Goal: Find specific page/section: Find specific page/section

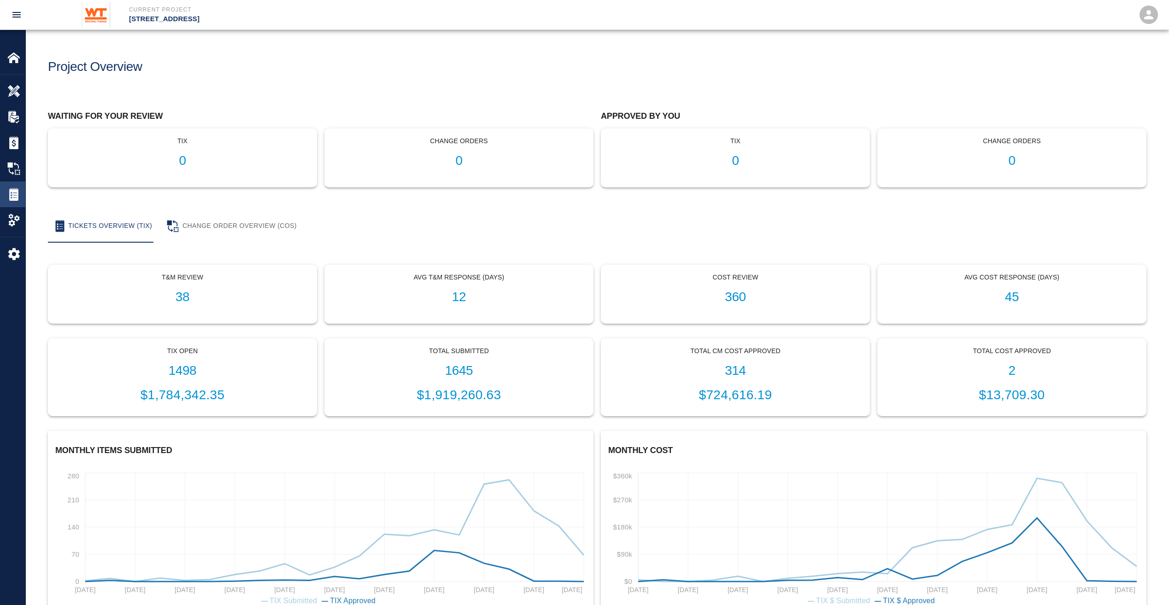
click at [18, 198] on img at bounding box center [13, 194] width 13 height 13
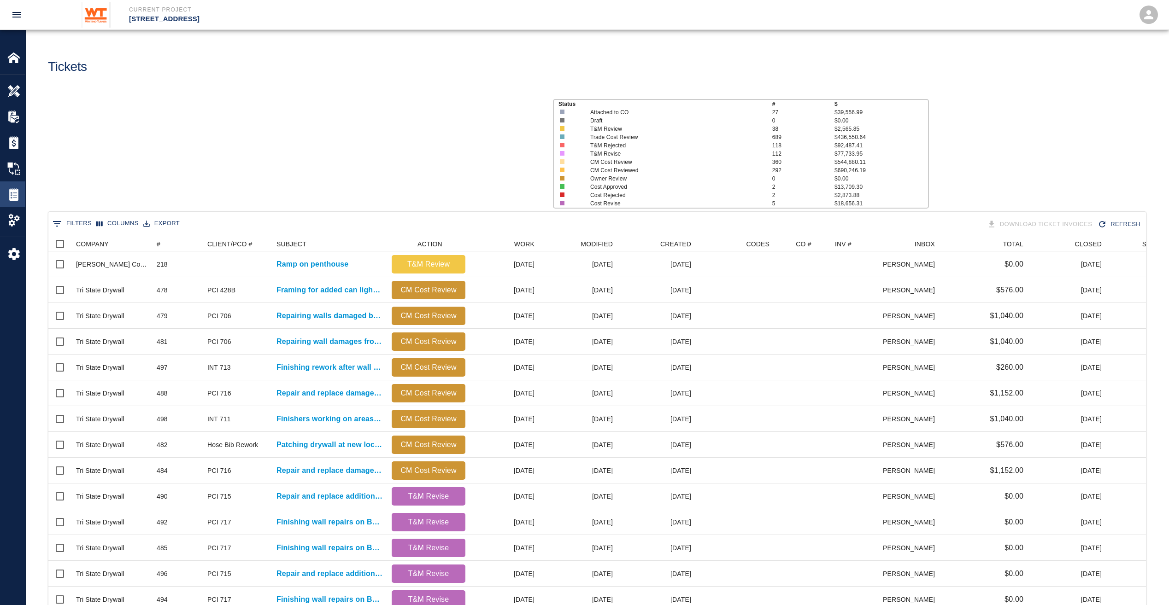
scroll to position [531, 1090]
click at [19, 197] on img at bounding box center [13, 194] width 13 height 13
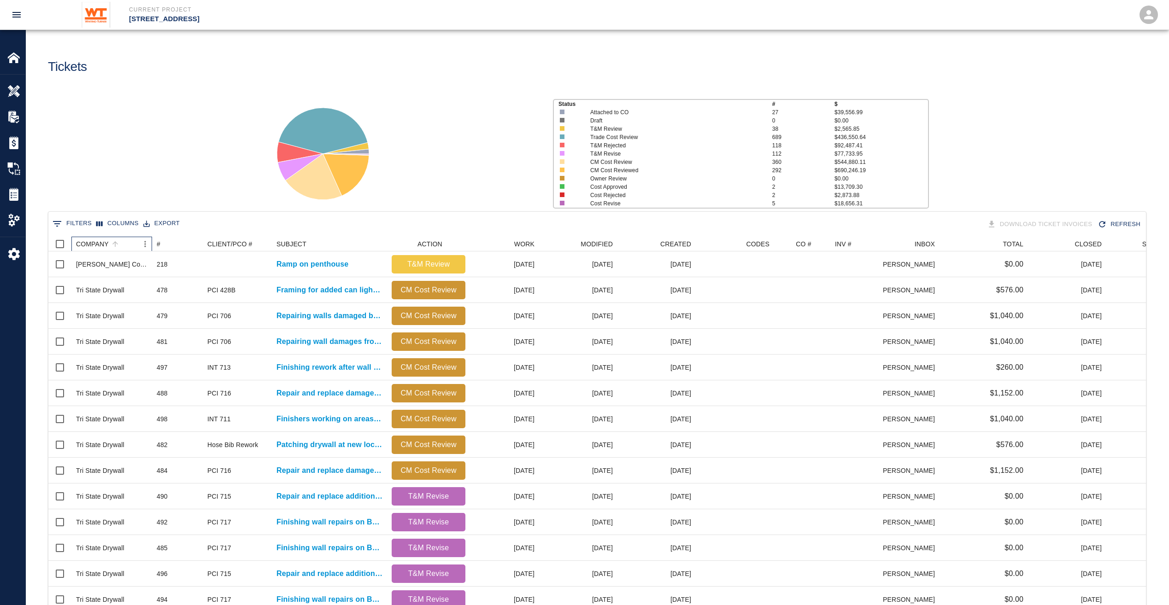
click at [125, 242] on div "COMPANY" at bounding box center [107, 244] width 62 height 15
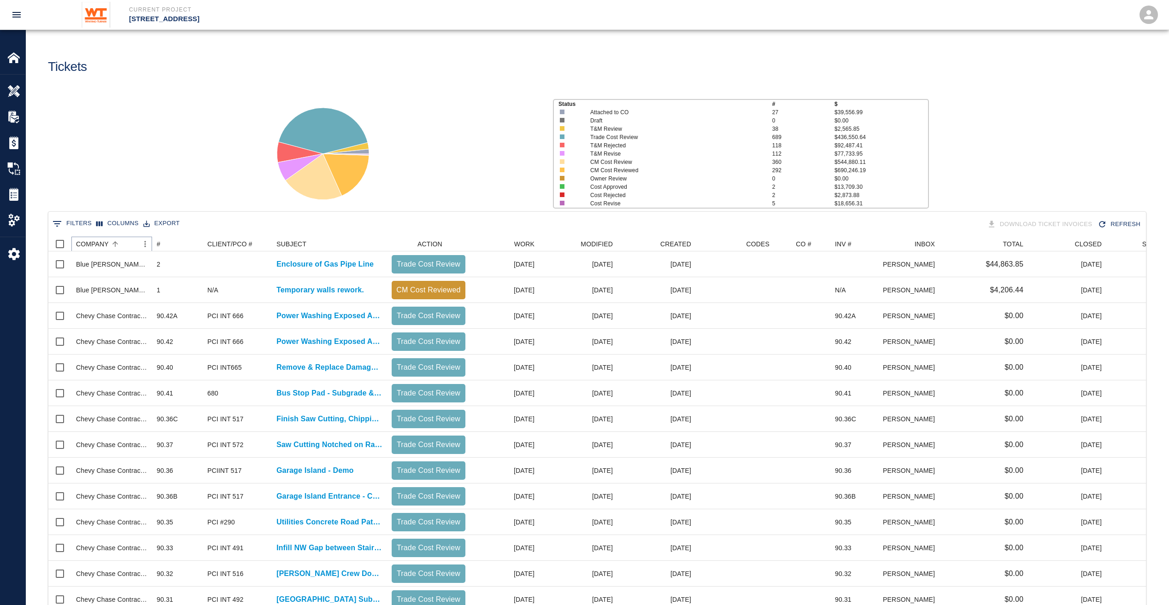
drag, startPoint x: 125, startPoint y: 242, endPoint x: 109, endPoint y: 244, distance: 16.2
click at [111, 244] on icon "Sort" at bounding box center [115, 244] width 8 height 8
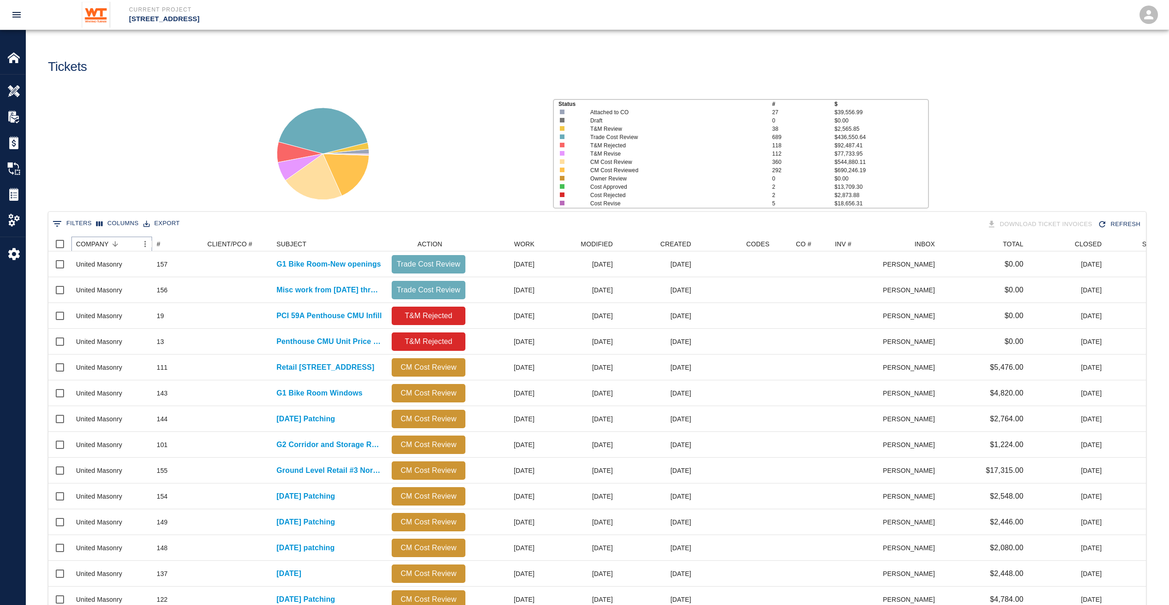
click at [148, 243] on div "COMPANY" at bounding box center [151, 244] width 11 height 15
click at [154, 243] on icon "Menu" at bounding box center [158, 244] width 9 height 9
click at [74, 223] on button "0 Filters" at bounding box center [72, 224] width 44 height 15
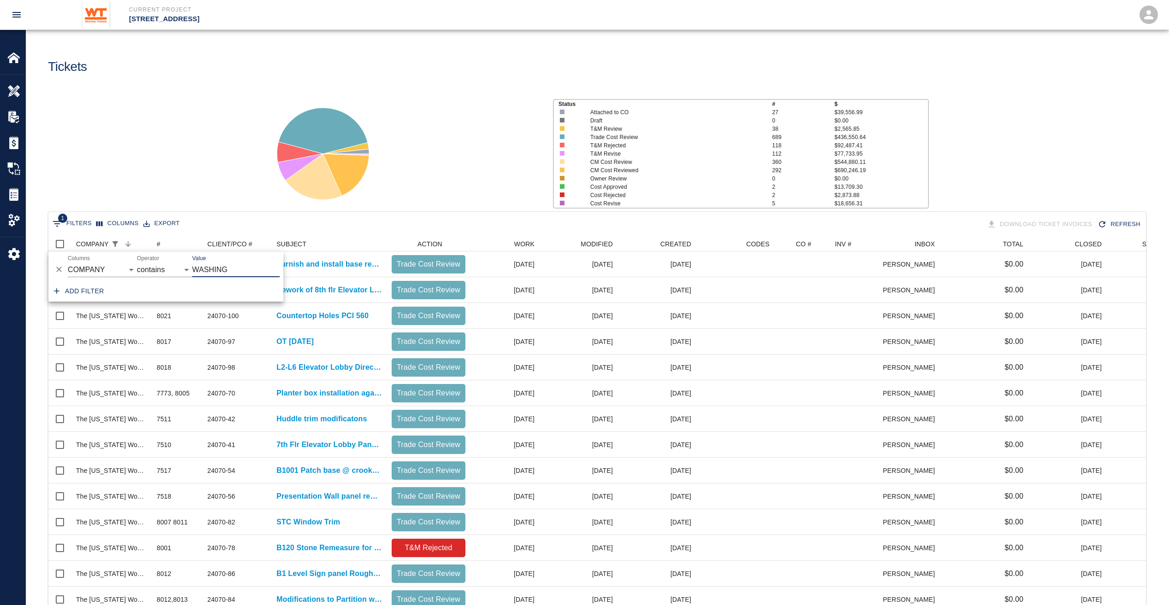
type input "WASHING"
click at [188, 191] on div "Status # $ Attached to CO 27 $39,556.99 Draft 0 $0.00 T&M Review 38 $2,565.85 T…" at bounding box center [593, 150] width 1150 height 123
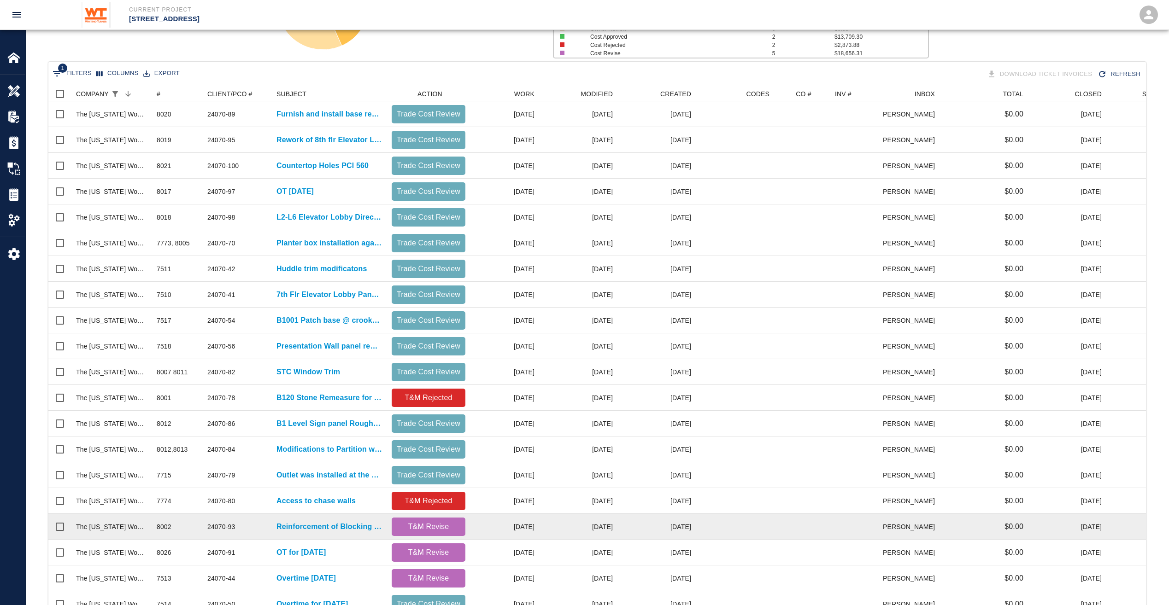
scroll to position [216, 0]
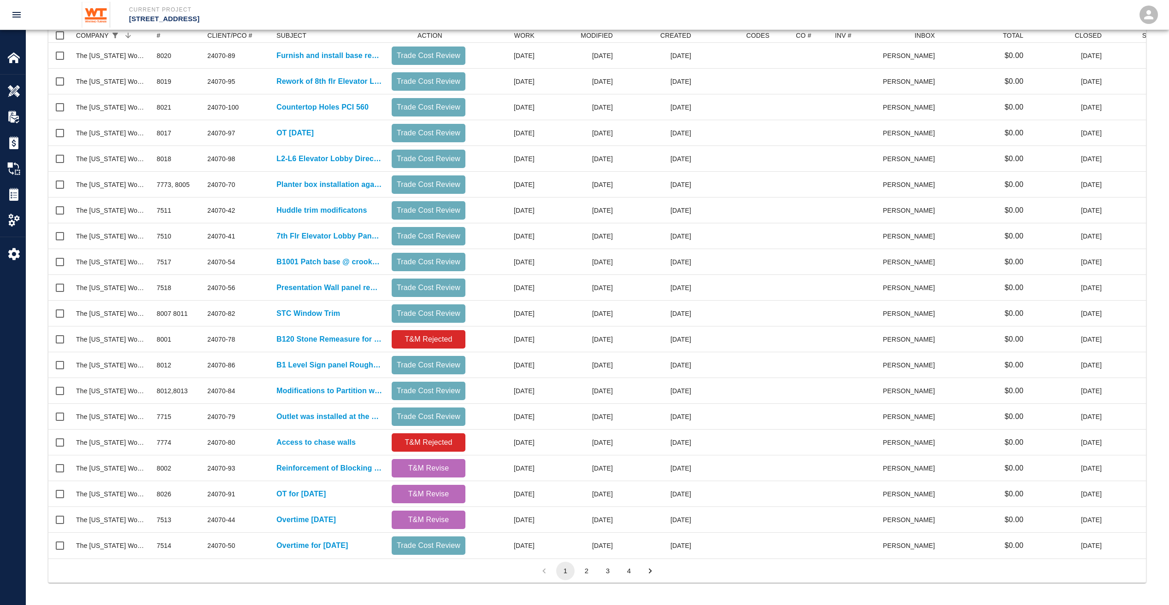
click at [584, 575] on button "2" at bounding box center [586, 571] width 18 height 18
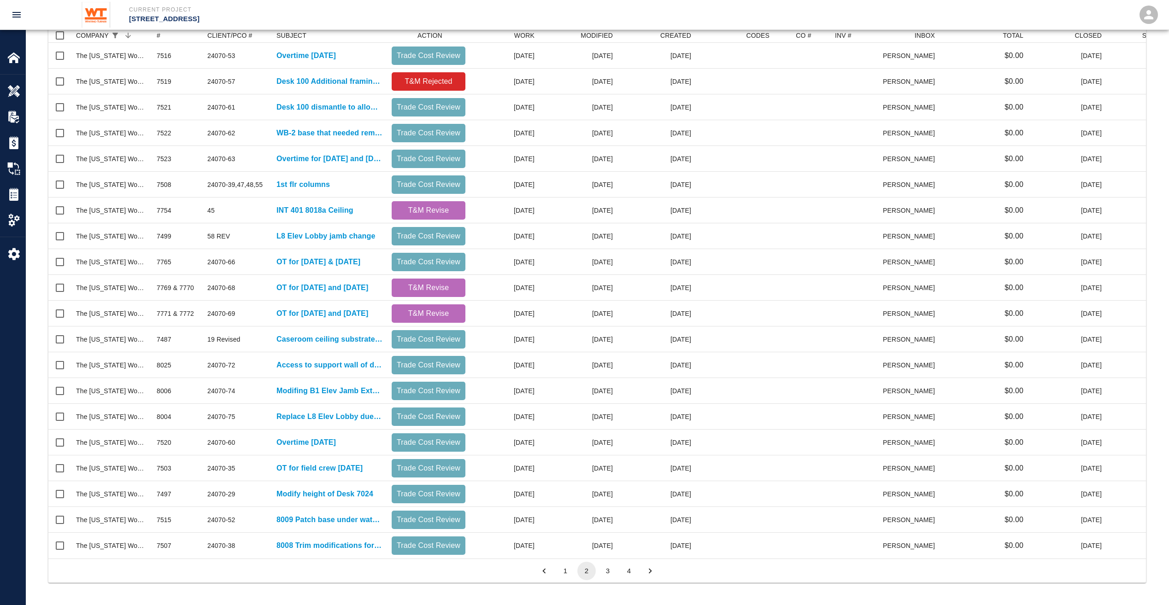
click at [569, 574] on button "1" at bounding box center [565, 571] width 18 height 18
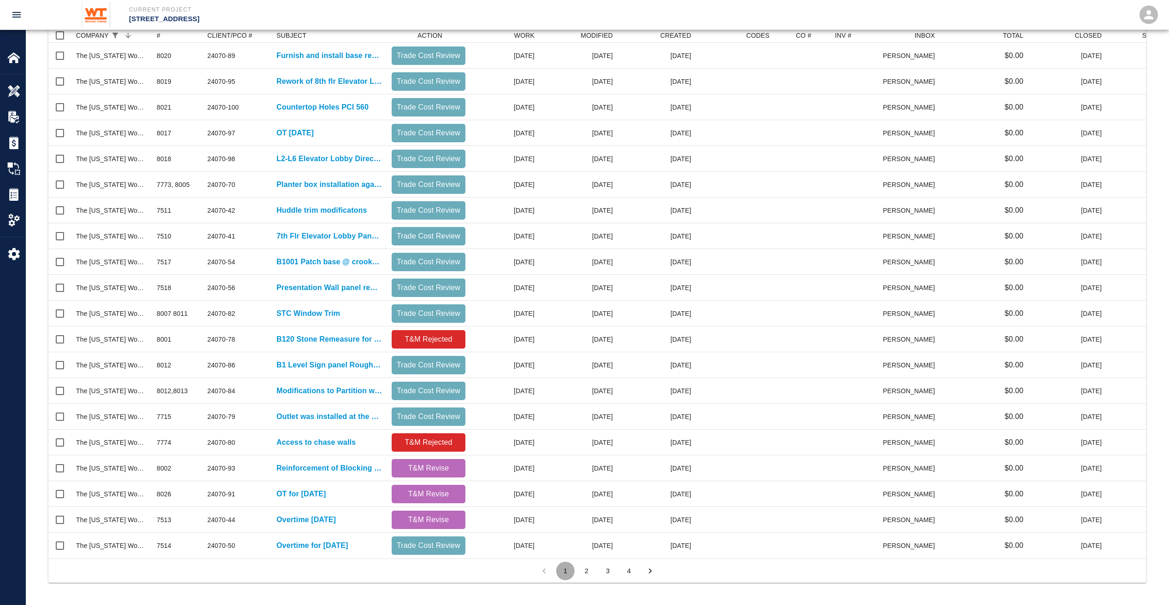
click at [564, 573] on button "1" at bounding box center [565, 571] width 18 height 18
click at [583, 569] on button "2" at bounding box center [586, 571] width 18 height 18
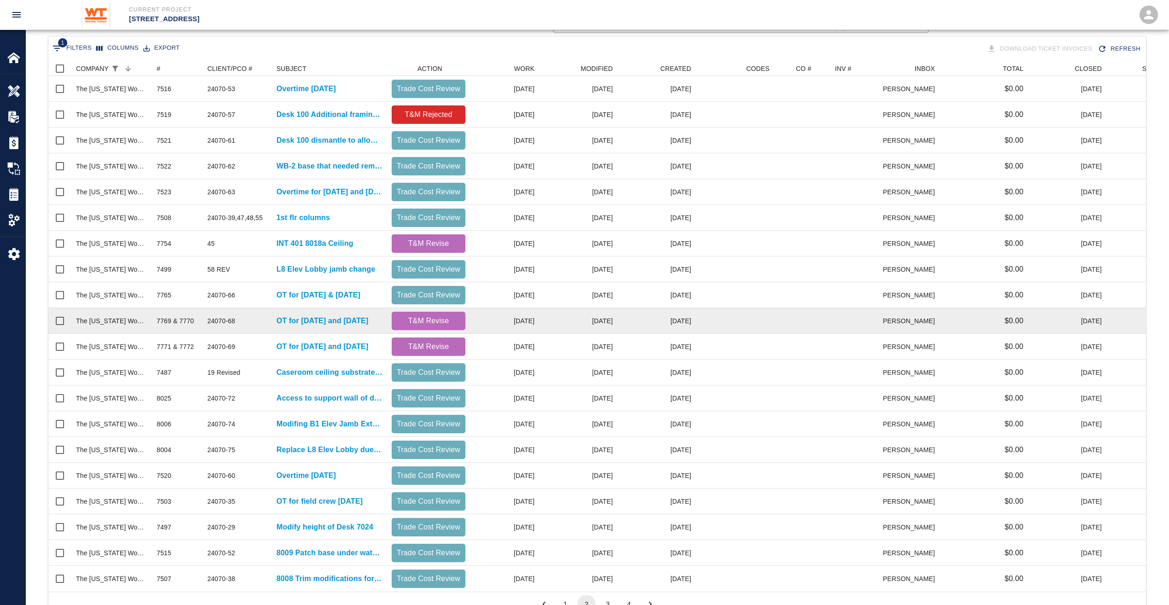
scroll to position [77, 0]
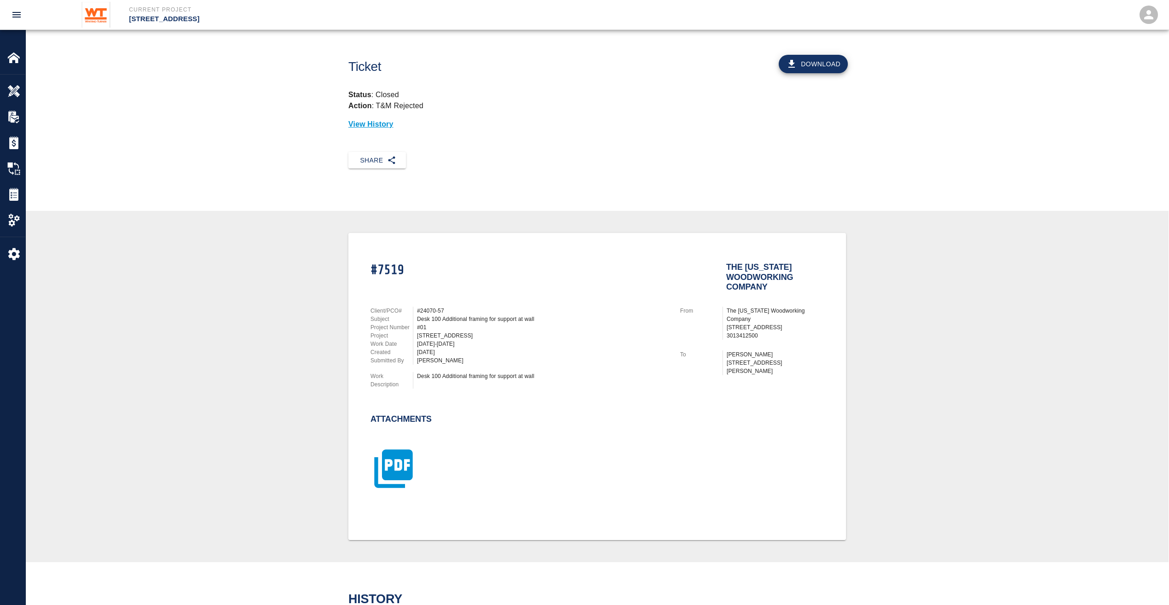
click at [401, 472] on icon "button" at bounding box center [393, 469] width 38 height 38
click at [399, 460] on icon "button" at bounding box center [393, 469] width 46 height 46
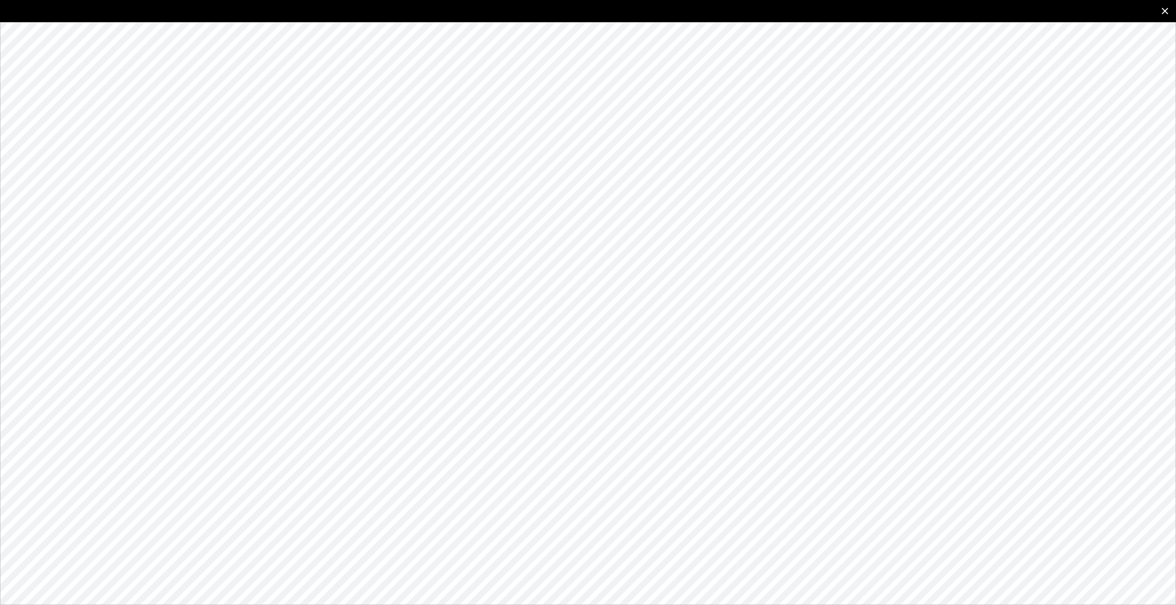
click at [1162, 11] on icon "close" at bounding box center [1164, 11] width 11 height 11
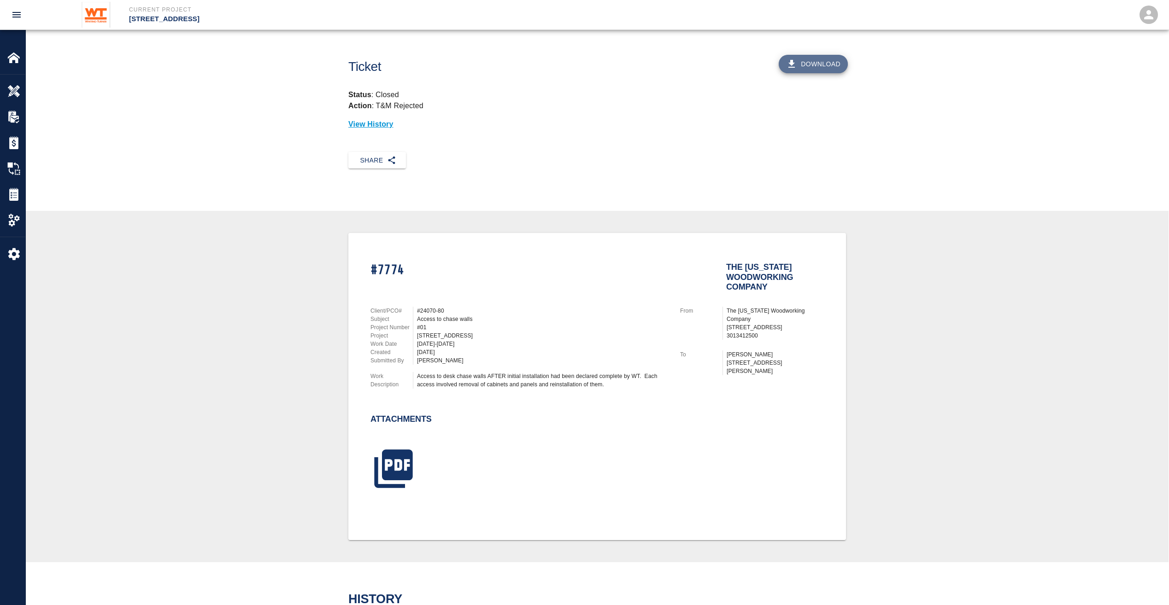
click at [819, 61] on button "Download" at bounding box center [813, 64] width 69 height 18
